Goal: Navigation & Orientation: Go to known website

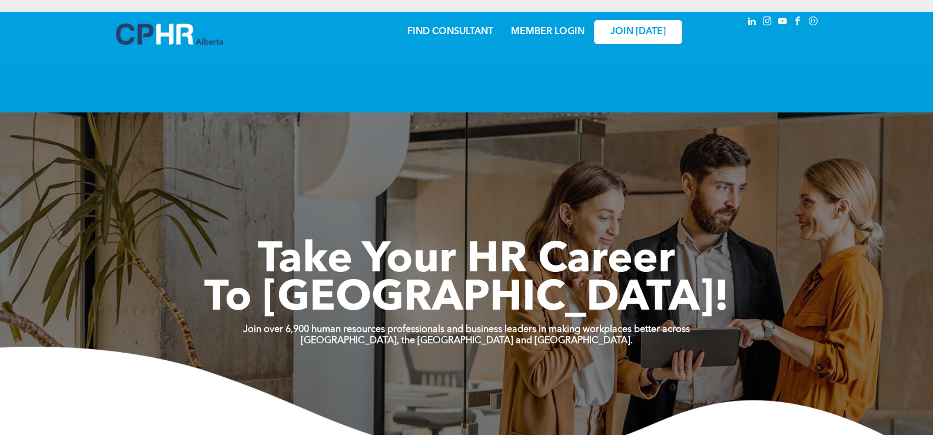
click at [558, 36] on link "MEMBER LOGIN" at bounding box center [548, 31] width 74 height 9
